Goal: Check status

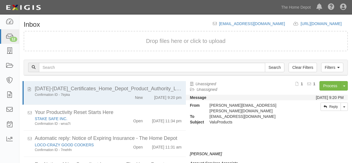
scroll to position [19, 0]
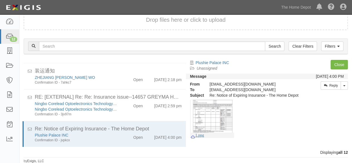
scroll to position [240, 0]
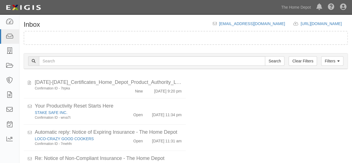
scroll to position [21, 0]
